Goal: Task Accomplishment & Management: Use online tool/utility

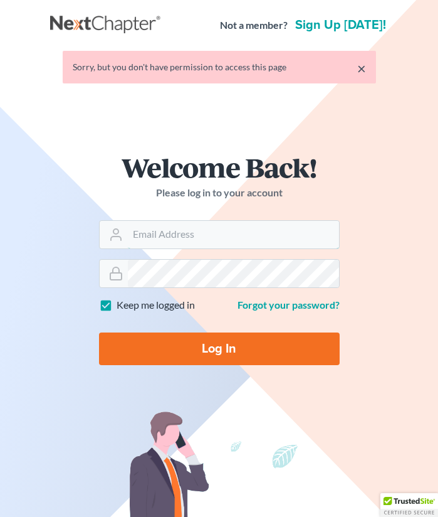
type input "[PERSON_NAME][EMAIL_ADDRESS][DOMAIN_NAME]"
click at [219, 348] on input "Log In" at bounding box center [219, 348] width 241 height 33
type input "Thinking..."
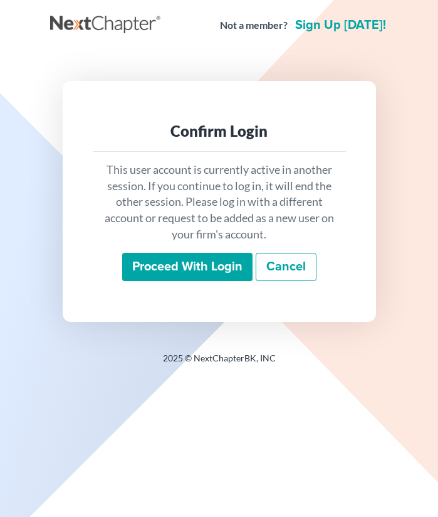
click at [194, 263] on input "Proceed with login" at bounding box center [187, 267] width 130 height 29
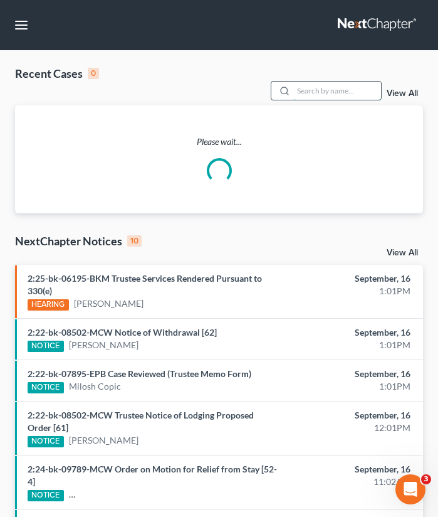
click at [317, 94] on input "search" at bounding box center [338, 91] width 88 height 18
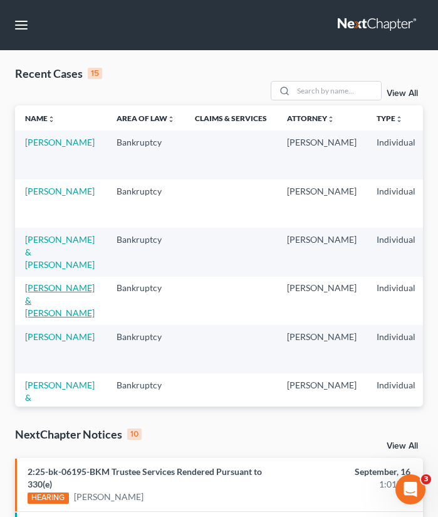
click at [29, 298] on link "Wright, George & Snodgrass, Dustin" at bounding box center [60, 300] width 70 height 36
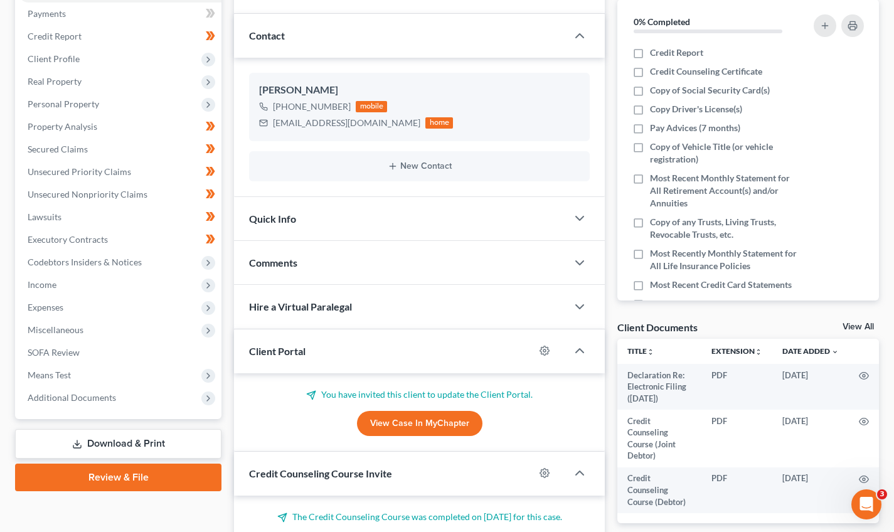
scroll to position [243, 0]
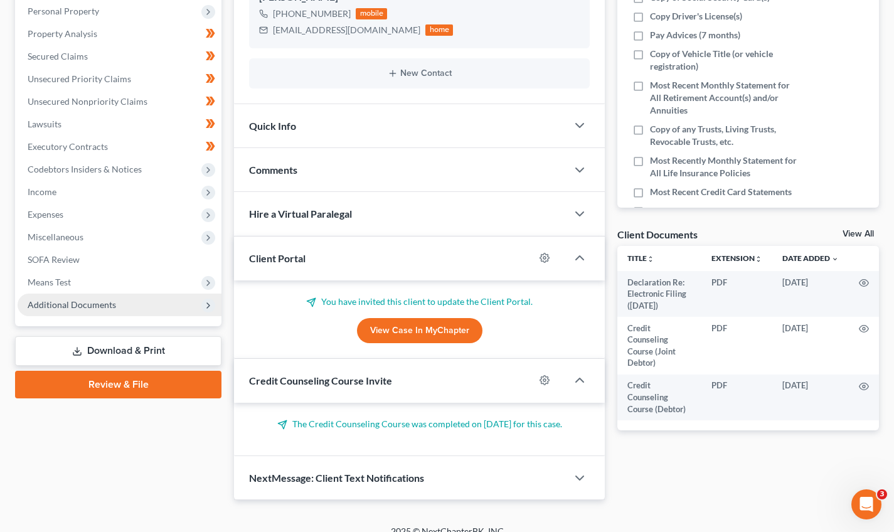
click at [119, 307] on span "Additional Documents" at bounding box center [120, 305] width 204 height 23
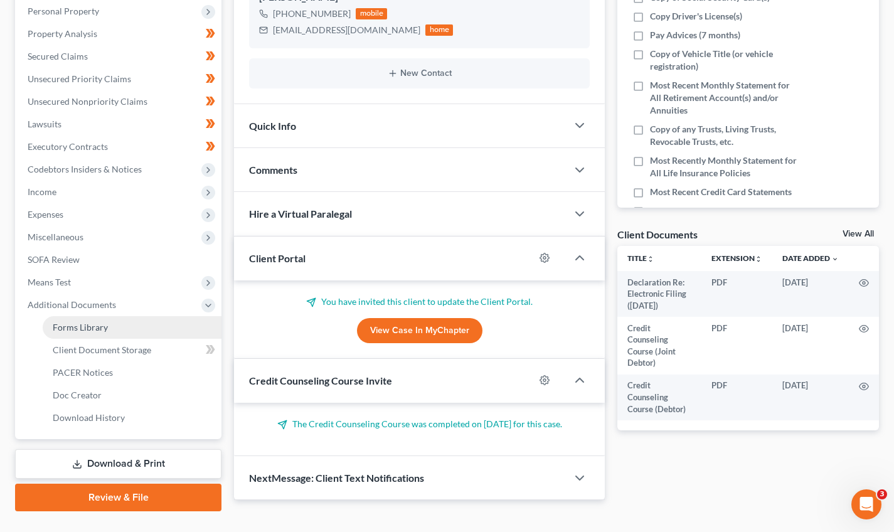
click at [109, 334] on link "Forms Library" at bounding box center [132, 327] width 179 height 23
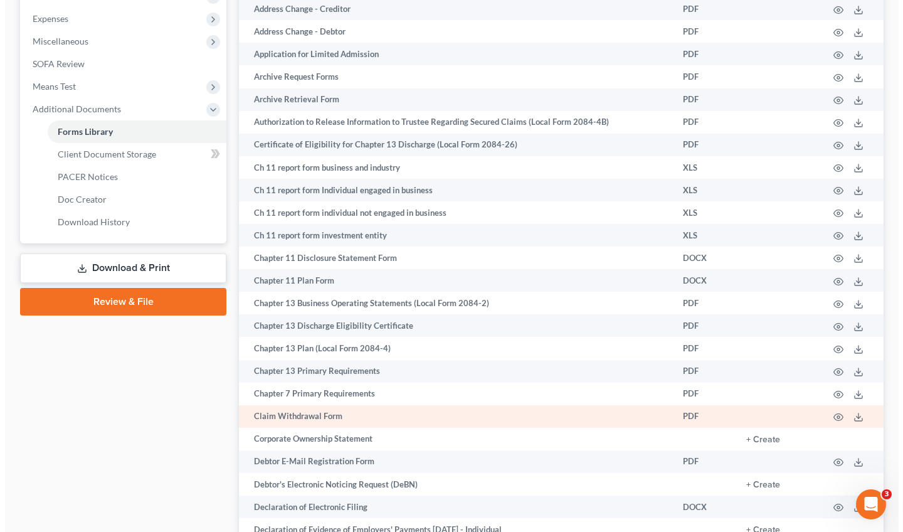
scroll to position [503, 0]
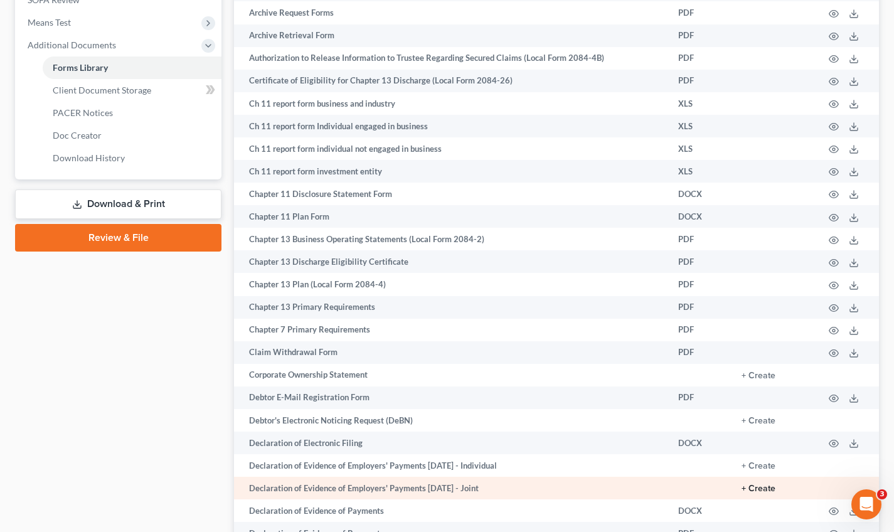
click at [438, 484] on button "+ Create" at bounding box center [758, 488] width 34 height 9
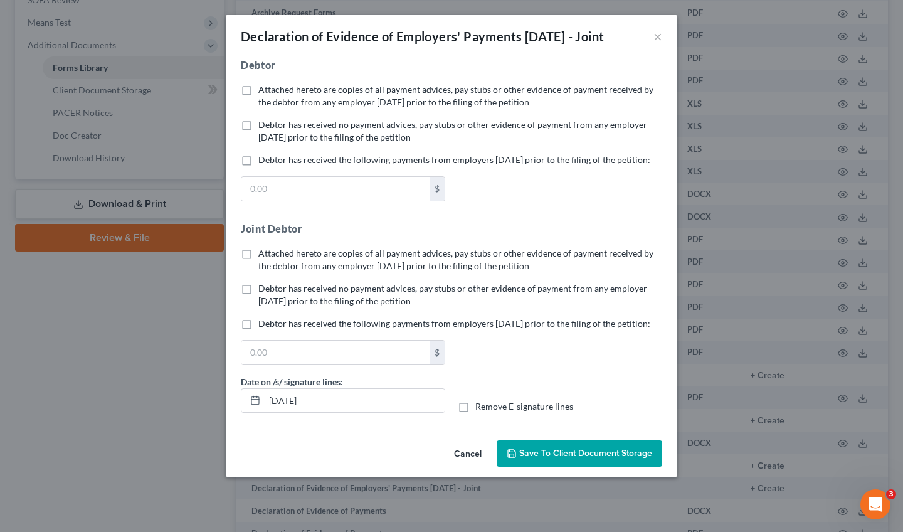
click at [397, 141] on span "Debtor has received no payment advices, pay stubs or other evidence of payment …" at bounding box center [452, 130] width 389 height 23
click at [272, 127] on input "Debtor has received no payment advices, pay stubs or other evidence of payment …" at bounding box center [267, 123] width 8 height 8
checkbox input "true"
click at [347, 306] on span "Debtor has received no payment advices, pay stubs or other evidence of payment …" at bounding box center [452, 294] width 389 height 23
click at [272, 290] on input "Debtor has received no payment advices, pay stubs or other evidence of payment …" at bounding box center [267, 286] width 8 height 8
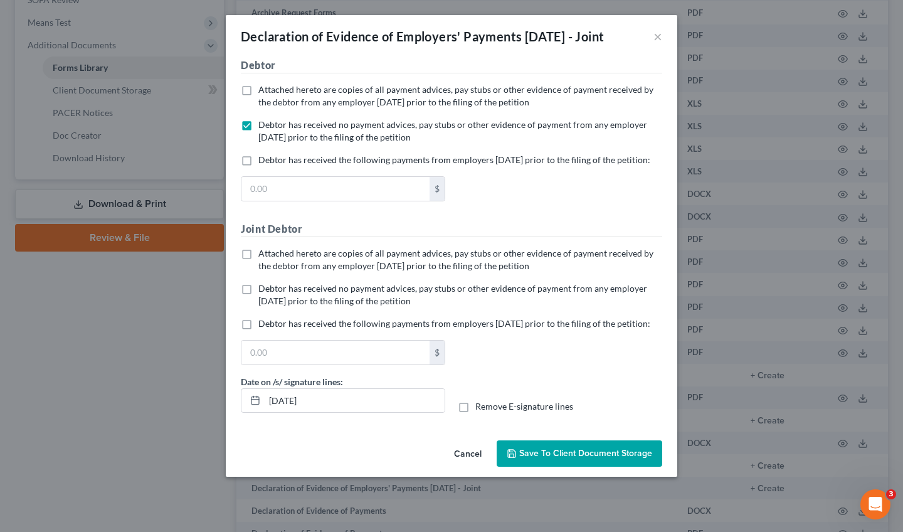
checkbox input "true"
drag, startPoint x: 327, startPoint y: 441, endPoint x: 257, endPoint y: 438, distance: 70.9
click at [257, 413] on div "09/16/2025" at bounding box center [343, 400] width 204 height 25
